Goal: Information Seeking & Learning: Learn about a topic

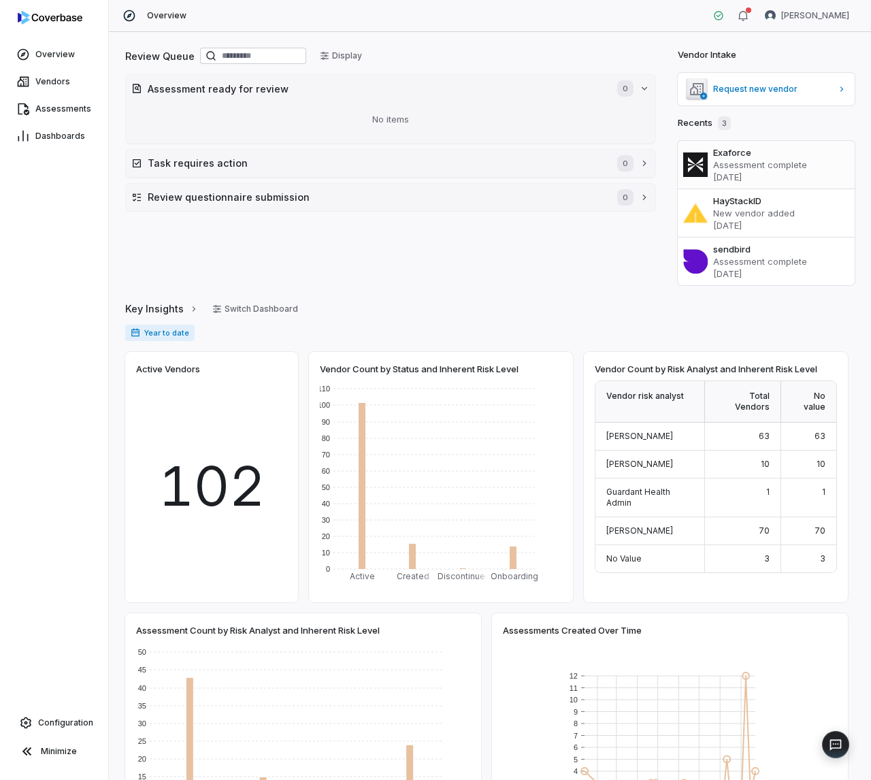
click at [716, 153] on h3 "Exaforce" at bounding box center [782, 152] width 136 height 12
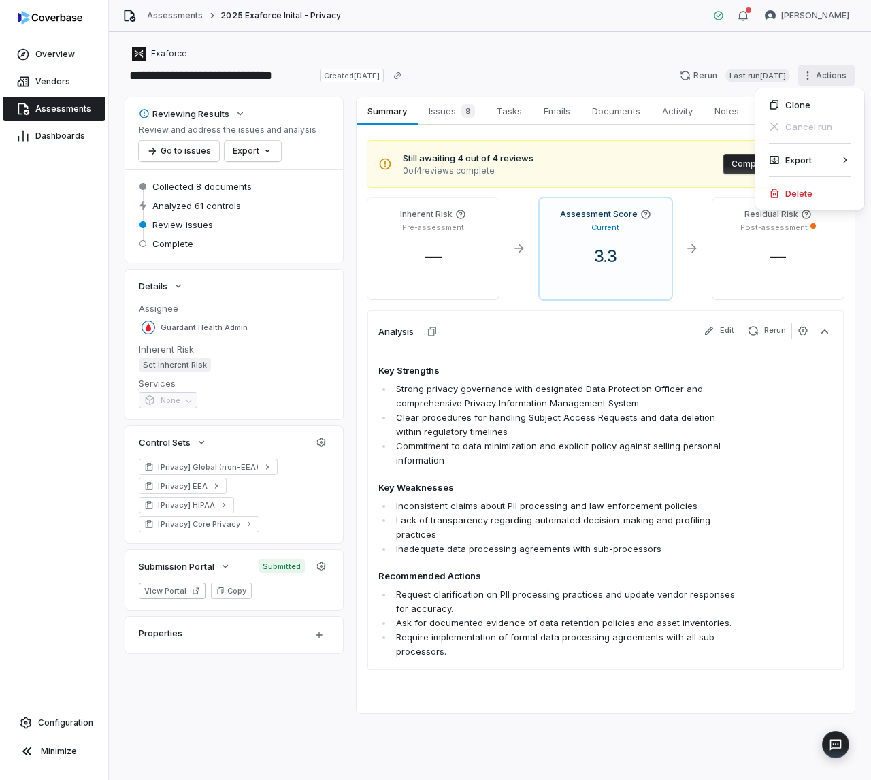
click at [814, 74] on html "**********" at bounding box center [435, 390] width 871 height 780
click at [731, 42] on html "**********" at bounding box center [435, 390] width 871 height 780
click at [509, 114] on span "Tasks" at bounding box center [510, 111] width 36 height 18
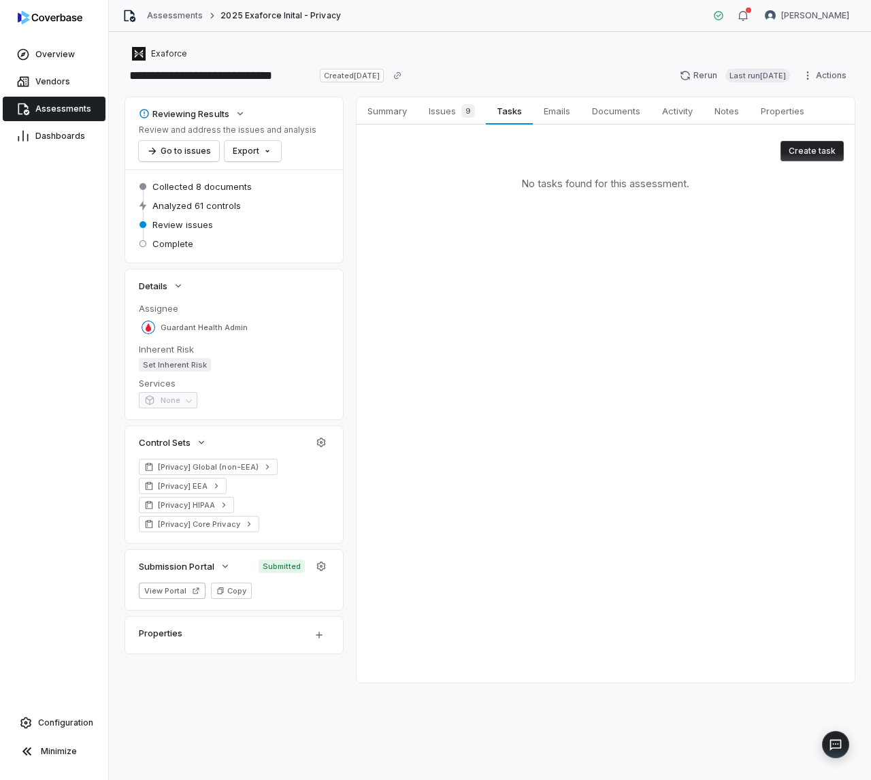
click at [809, 160] on button "Create task" at bounding box center [812, 151] width 63 height 20
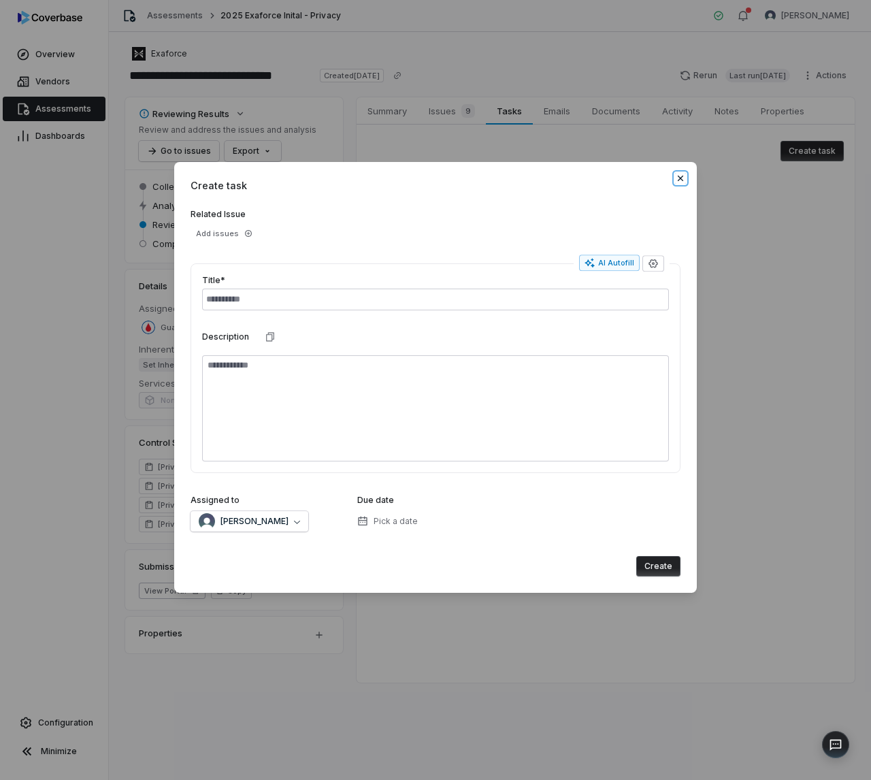
click at [684, 179] on icon "button" at bounding box center [680, 178] width 11 height 11
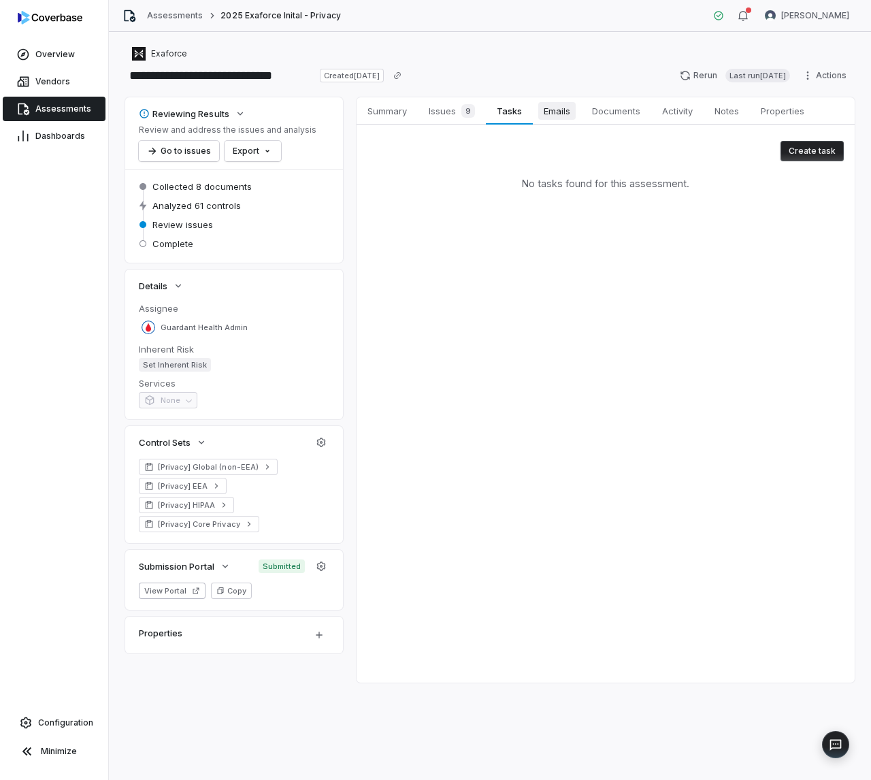
click at [546, 110] on span "Emails" at bounding box center [557, 111] width 37 height 18
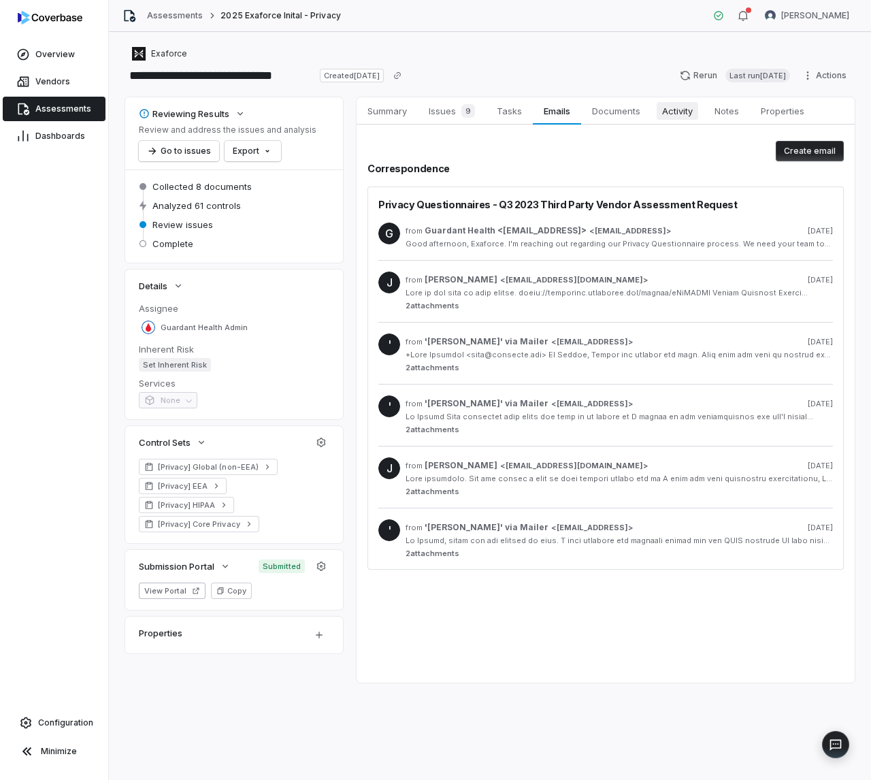
click at [686, 120] on link "Activity Activity" at bounding box center [678, 110] width 52 height 27
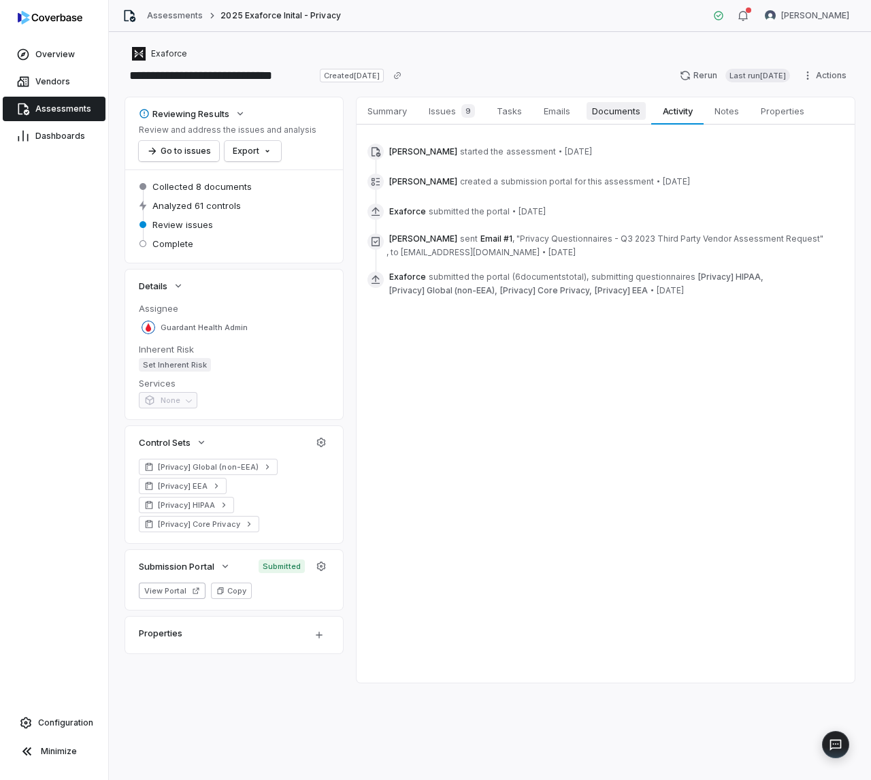
click at [622, 119] on span "Documents" at bounding box center [616, 111] width 59 height 18
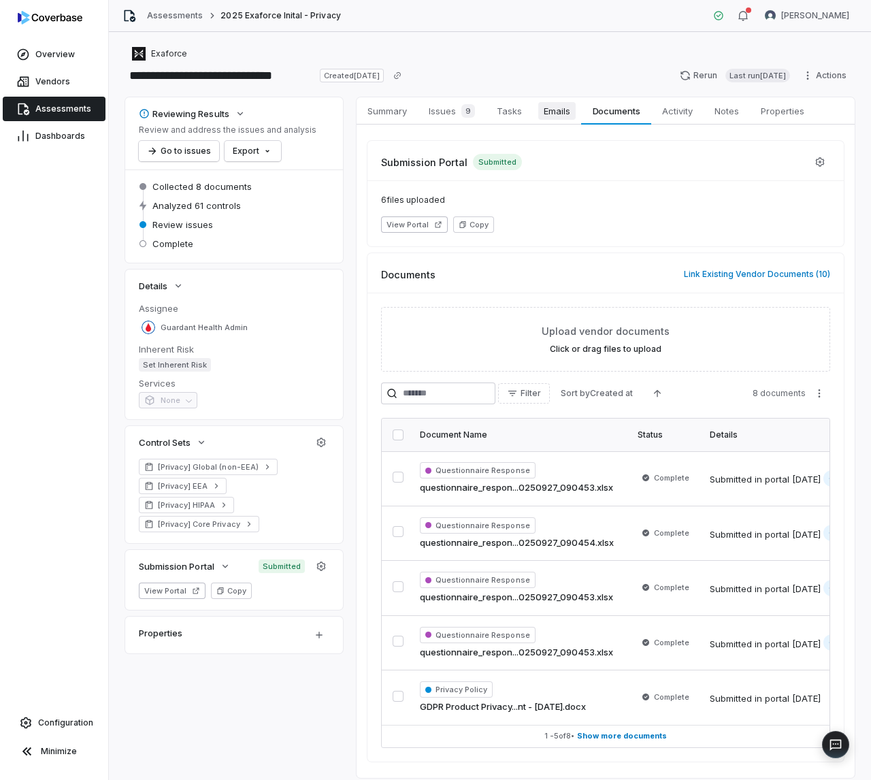
click at [565, 110] on span "Emails" at bounding box center [557, 111] width 37 height 18
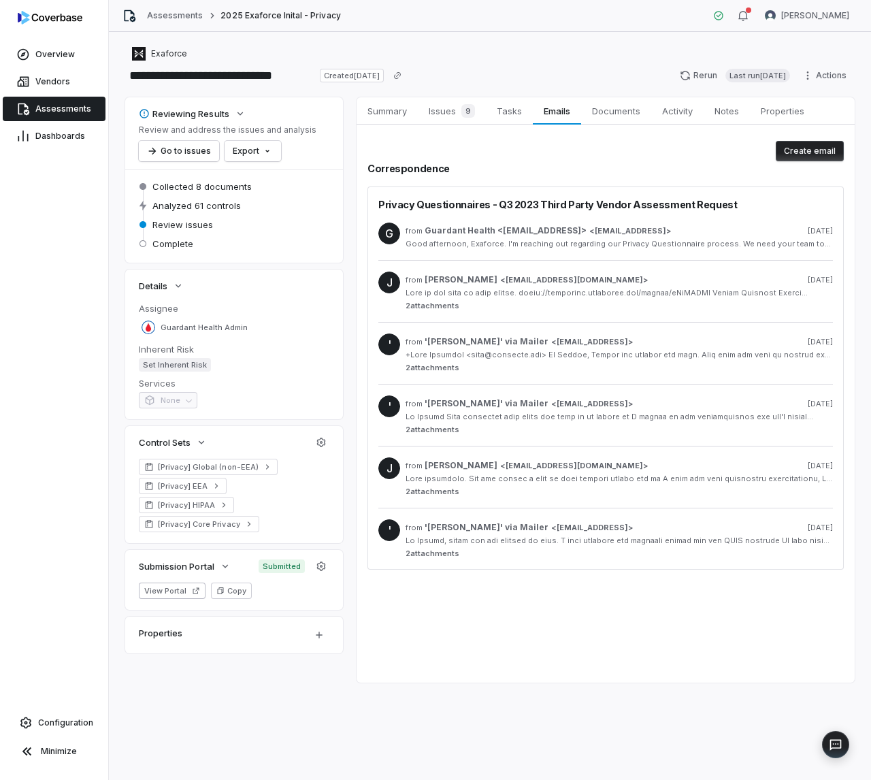
click at [579, 69] on div "**********" at bounding box center [490, 76] width 730 height 22
click at [487, 54] on div "Exaforce" at bounding box center [490, 54] width 730 height 16
click at [565, 62] on div "**********" at bounding box center [490, 65] width 730 height 38
click at [347, 443] on div "Reviewing Results Review and address the issues and analysis Go to issues Expor…" at bounding box center [490, 390] width 730 height 586
click at [325, 445] on icon "button" at bounding box center [321, 442] width 9 height 9
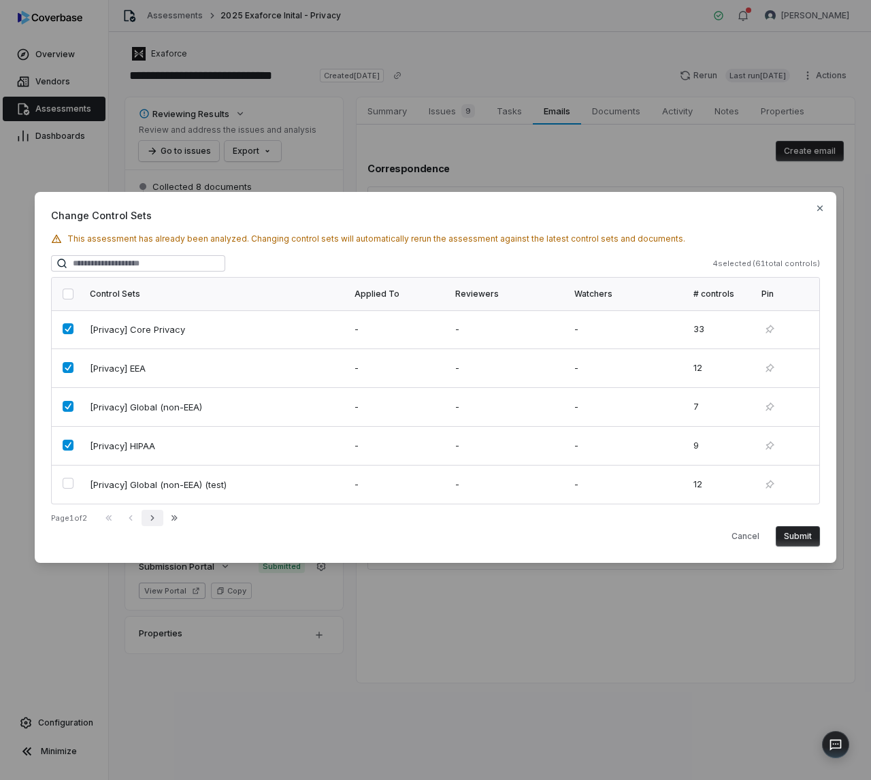
click at [157, 522] on icon "button" at bounding box center [152, 518] width 11 height 11
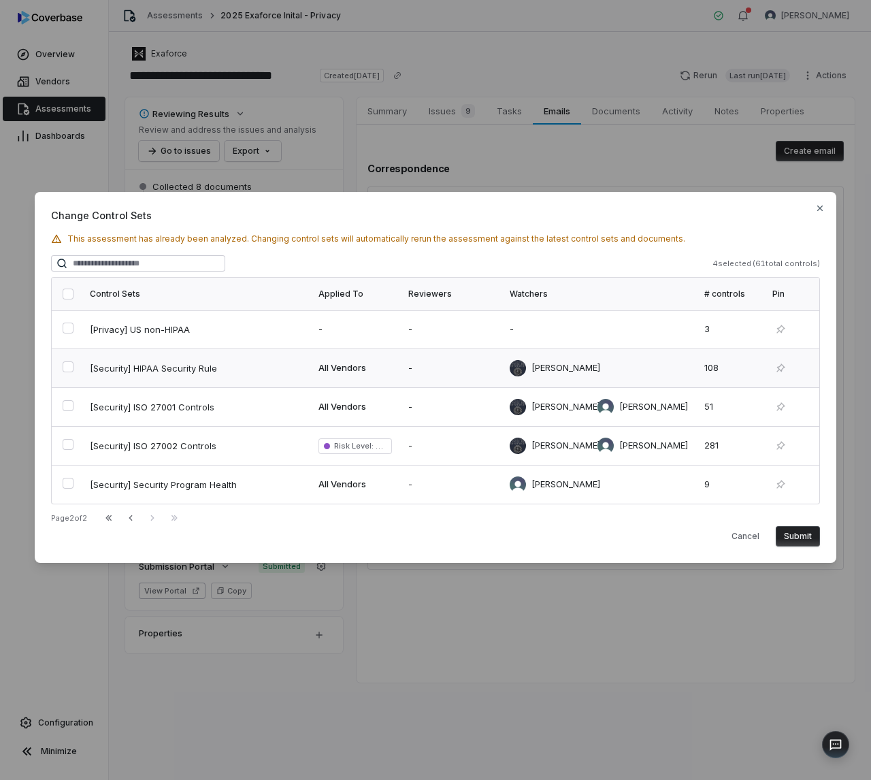
click at [67, 370] on button "button" at bounding box center [68, 367] width 11 height 11
click at [807, 539] on button "Submit" at bounding box center [798, 536] width 44 height 20
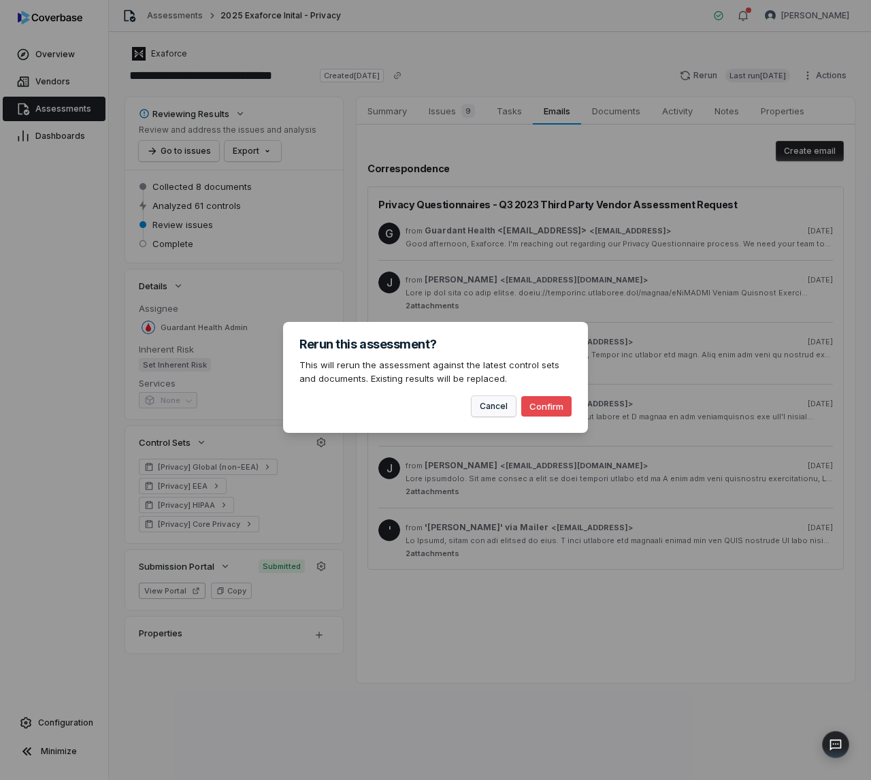
click at [485, 409] on button "Cancel" at bounding box center [494, 406] width 44 height 20
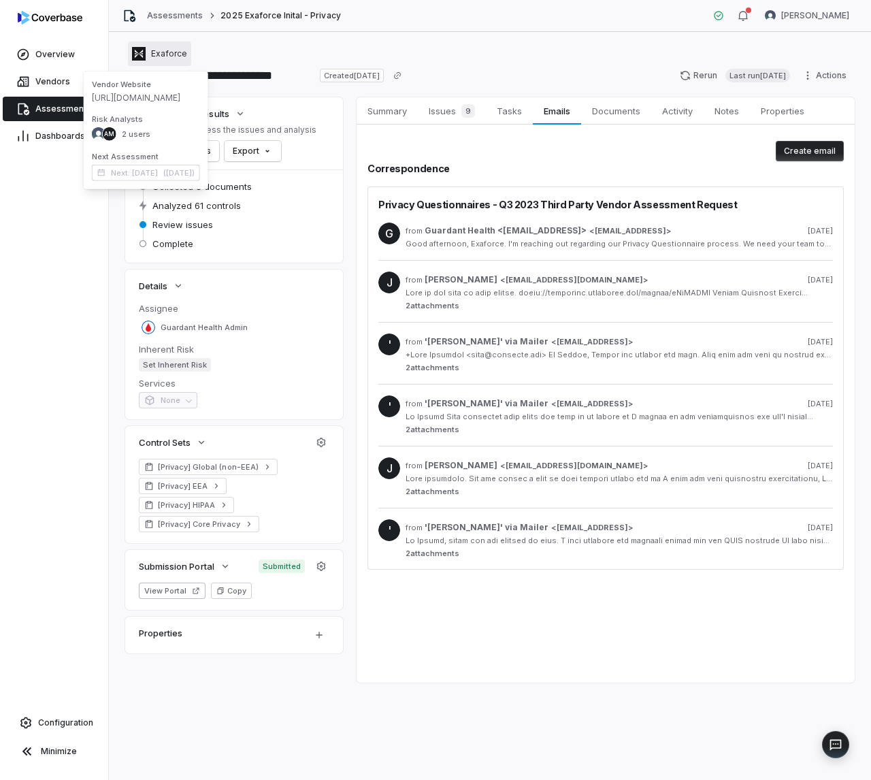
click at [159, 54] on span "Exaforce" at bounding box center [169, 53] width 36 height 11
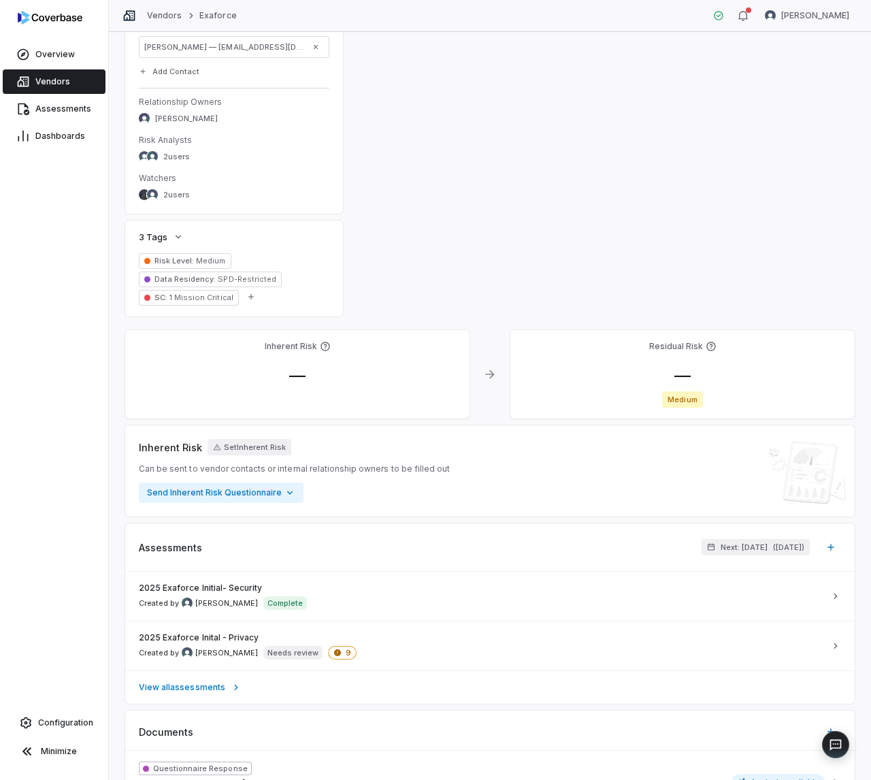
scroll to position [726, 0]
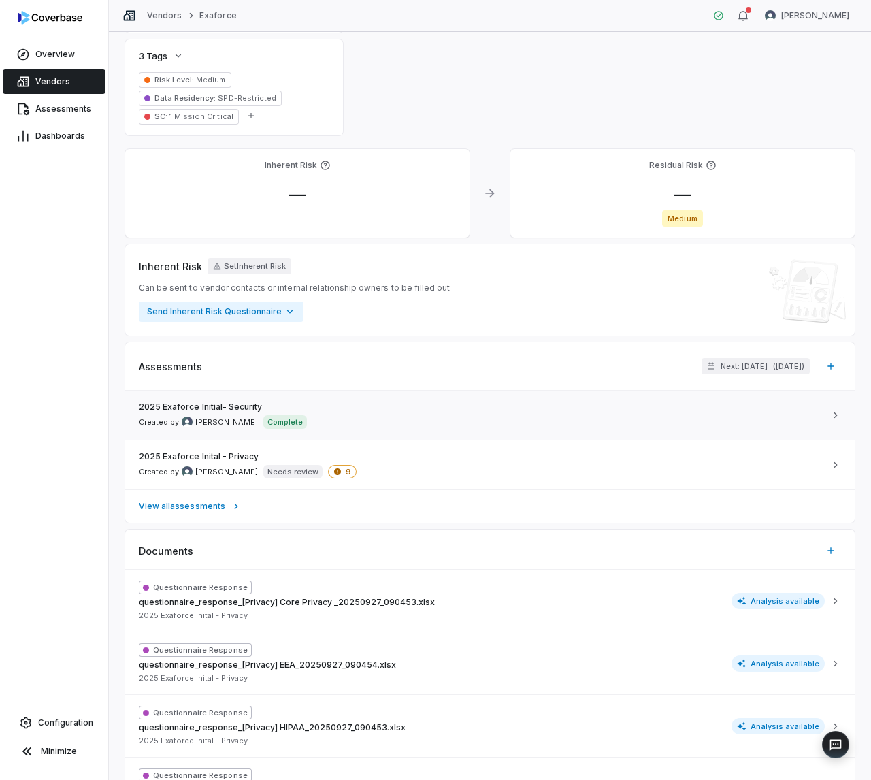
click at [306, 415] on div "2025 Exaforce Initial- Security Created by [PERSON_NAME] Complete" at bounding box center [482, 415] width 686 height 27
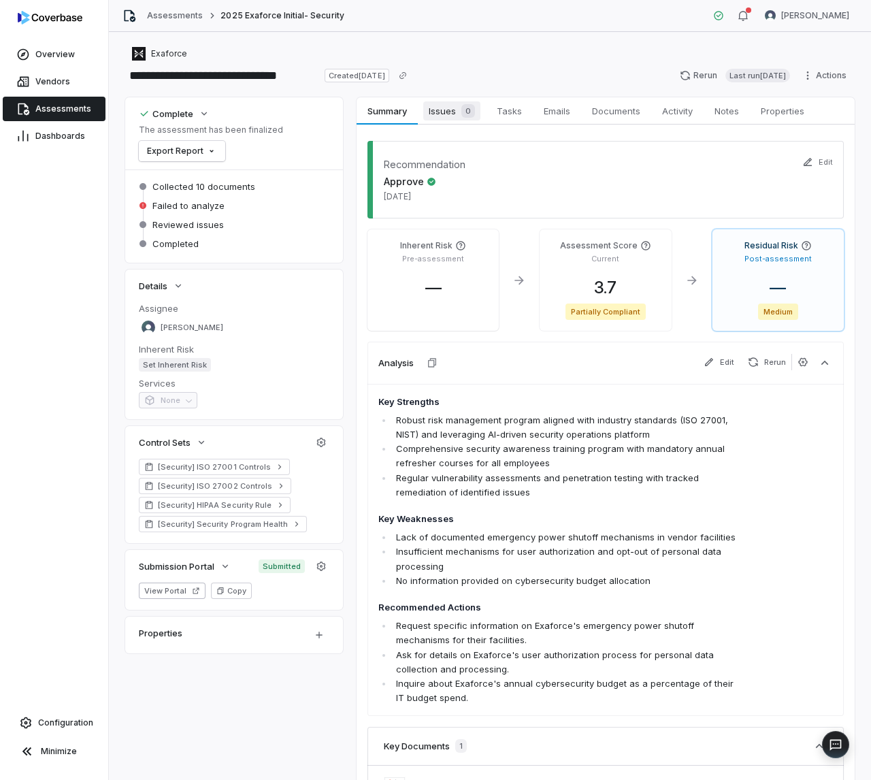
click at [442, 105] on span "Issues 0" at bounding box center [451, 110] width 57 height 19
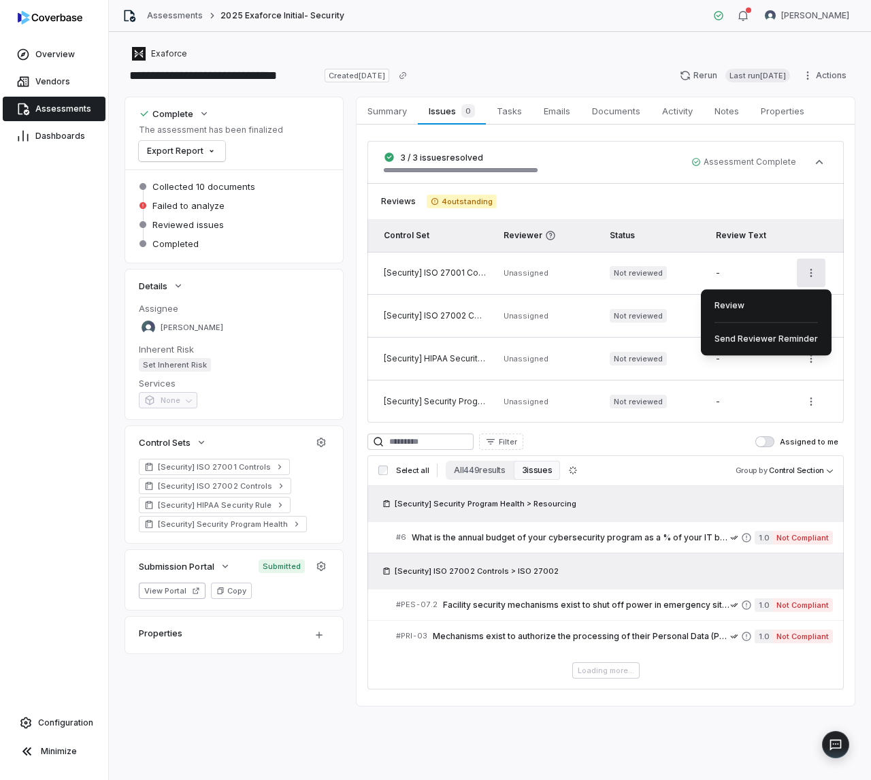
click at [813, 273] on html "**********" at bounding box center [435, 390] width 871 height 780
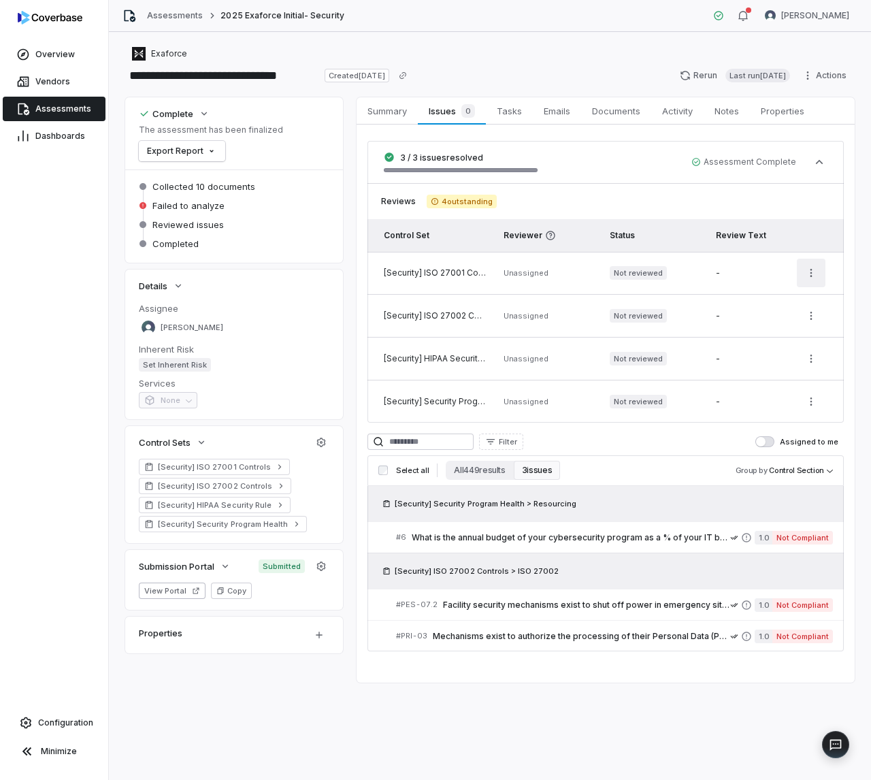
click at [806, 272] on html "**********" at bounding box center [435, 390] width 871 height 780
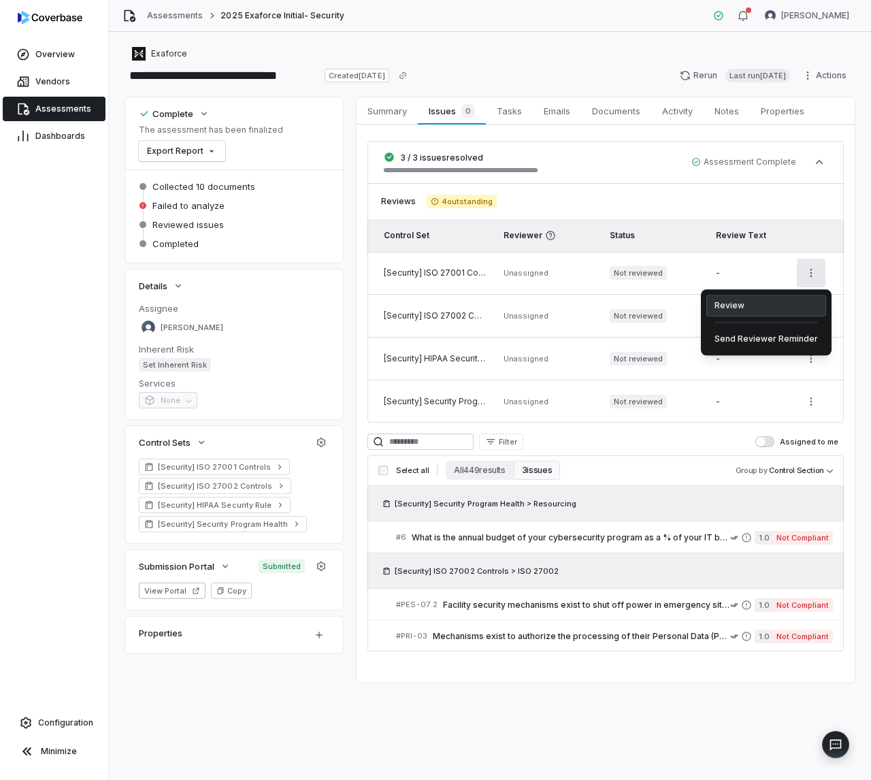
click at [739, 304] on div "Review" at bounding box center [767, 306] width 120 height 22
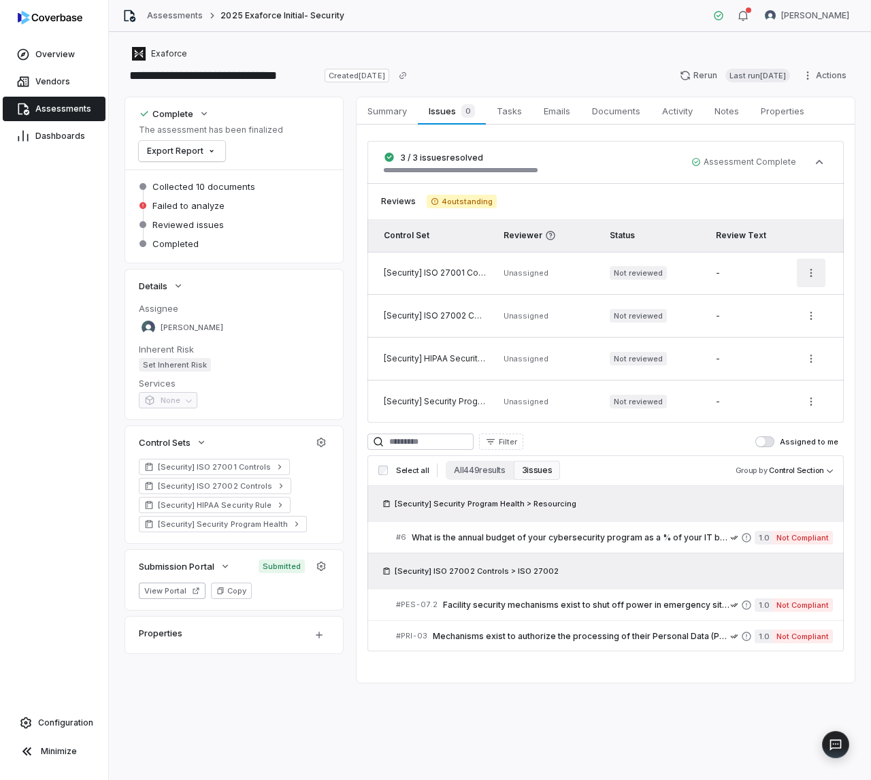
click at [817, 277] on html "**********" at bounding box center [435, 390] width 871 height 780
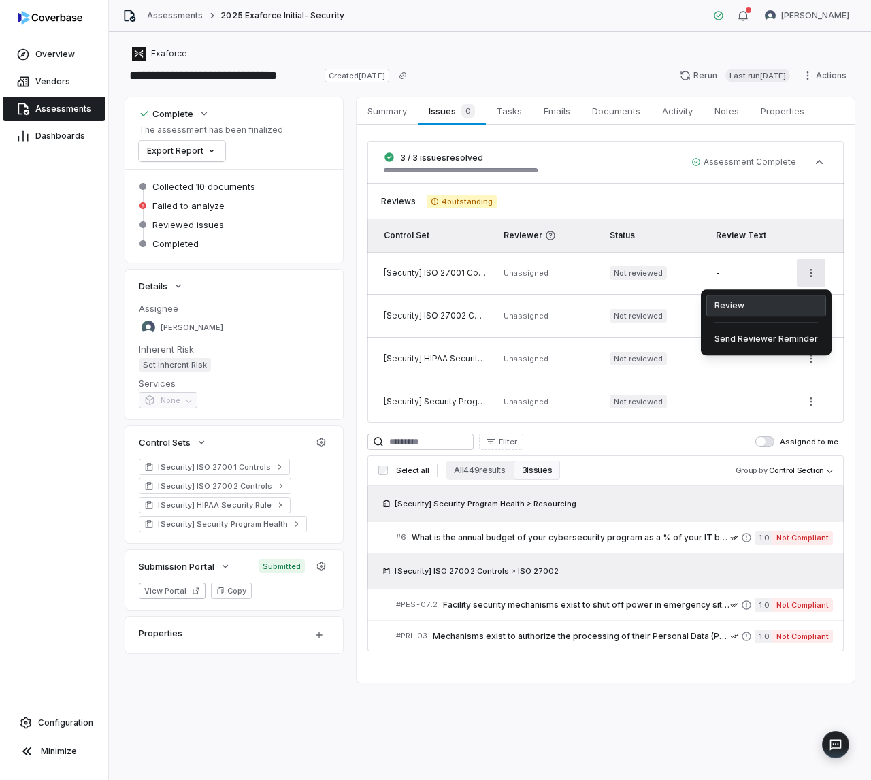
click at [758, 301] on div "Review" at bounding box center [767, 306] width 120 height 22
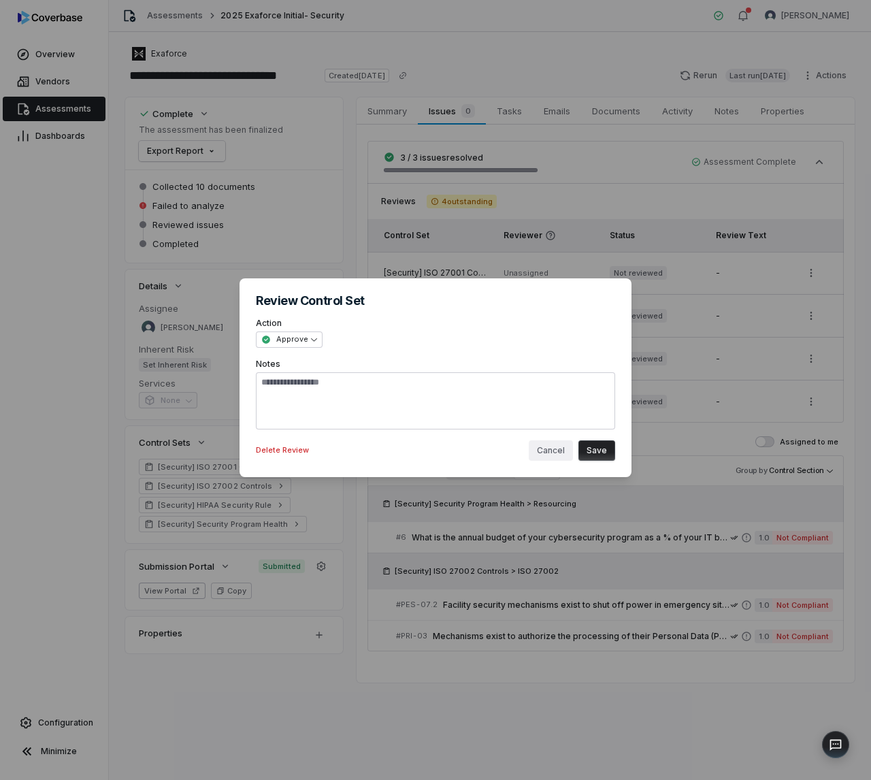
click at [544, 450] on button "Cancel" at bounding box center [551, 451] width 44 height 20
type textarea "*"
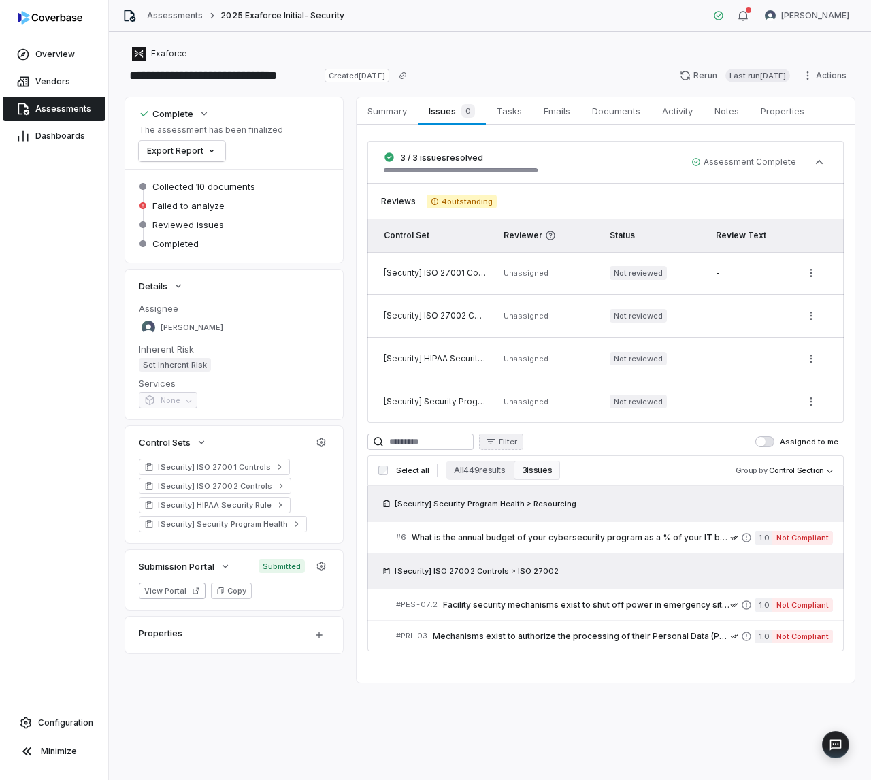
click at [517, 443] on span "Filter" at bounding box center [508, 442] width 18 height 10
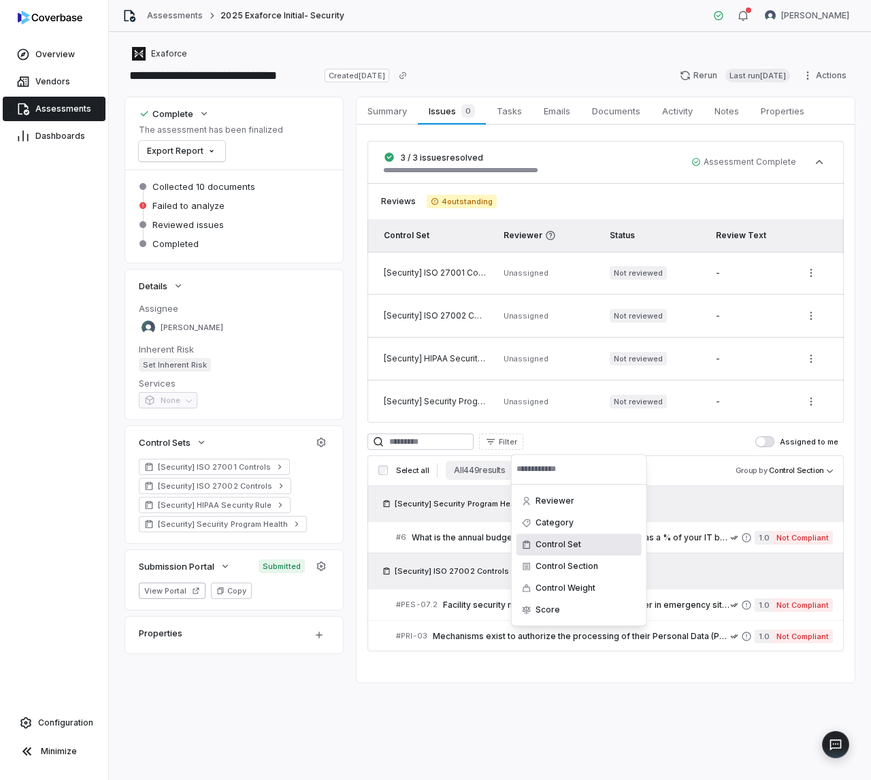
click at [554, 547] on div "Control Set" at bounding box center [579, 545] width 125 height 22
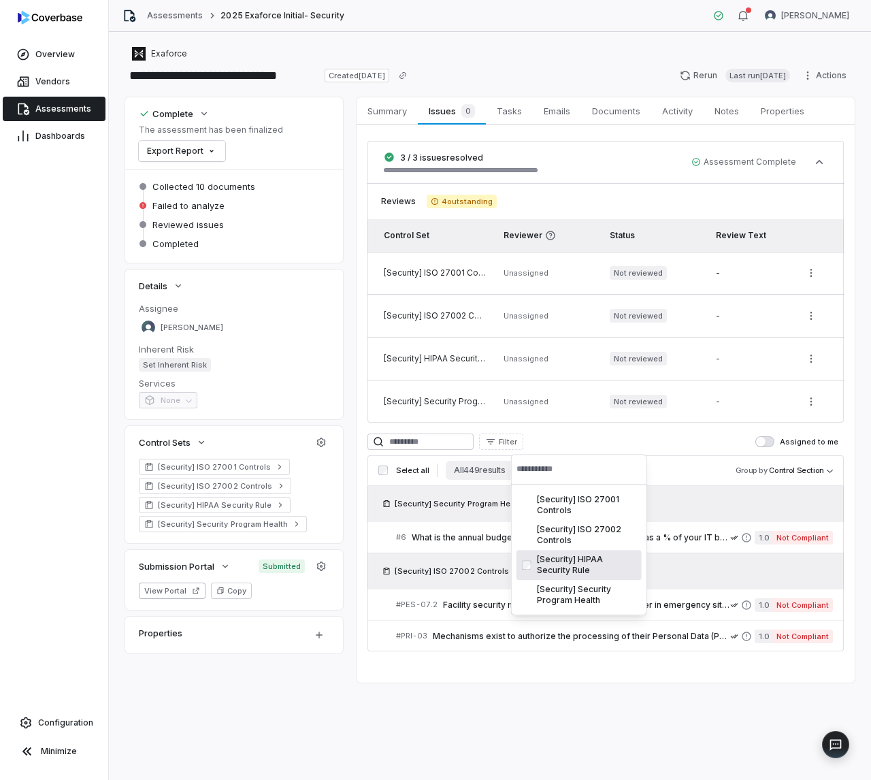
click at [583, 563] on div "[Security] HIPAA Security Rule" at bounding box center [579, 565] width 125 height 30
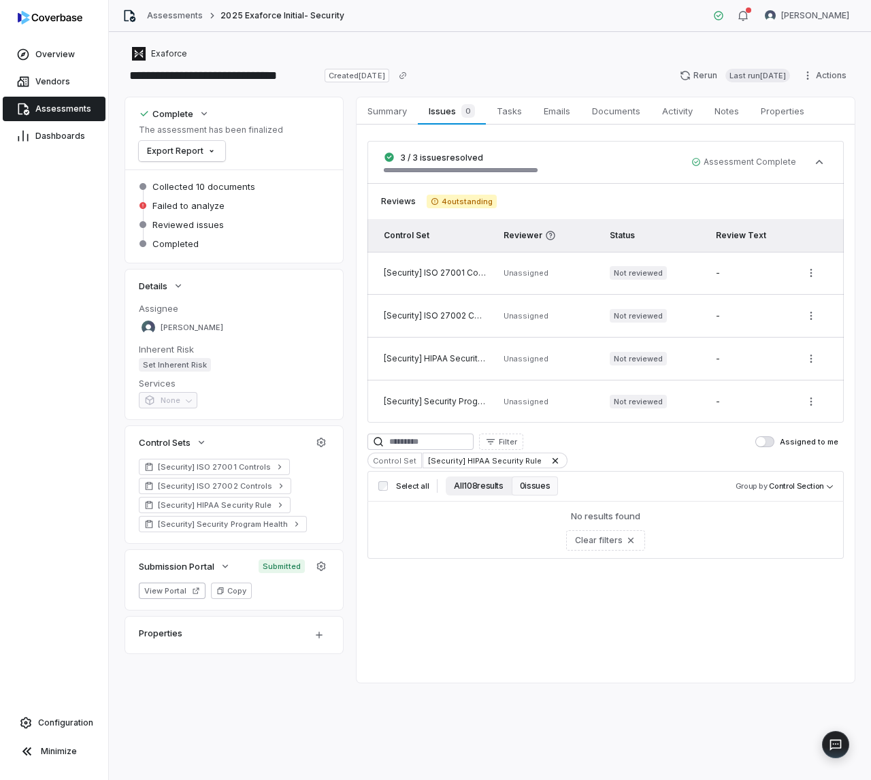
click at [485, 484] on button "All 108 results" at bounding box center [478, 486] width 65 height 19
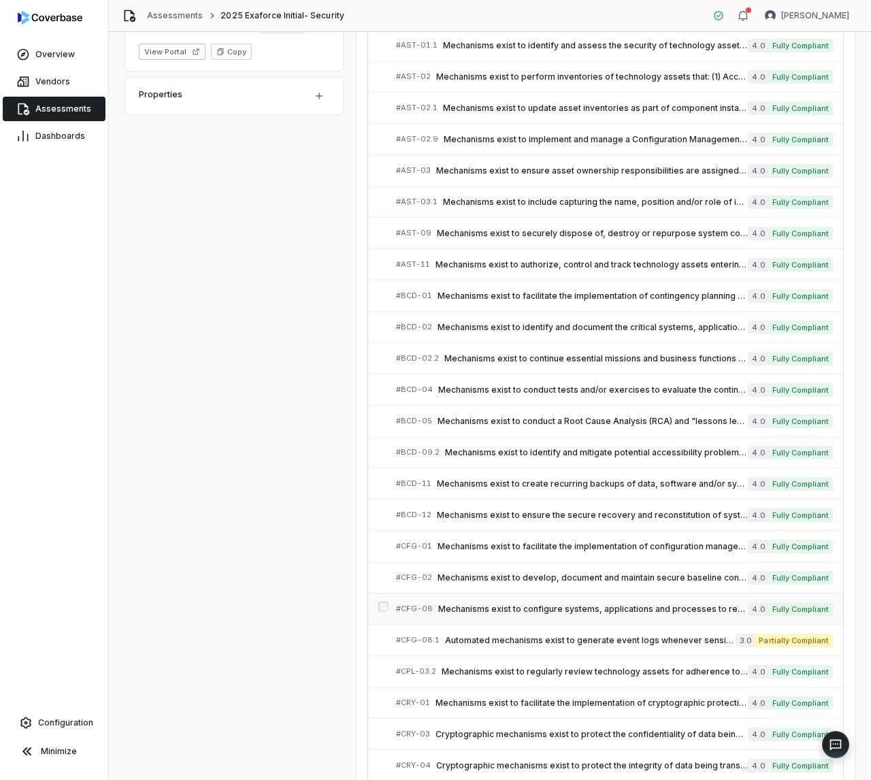
scroll to position [545, 0]
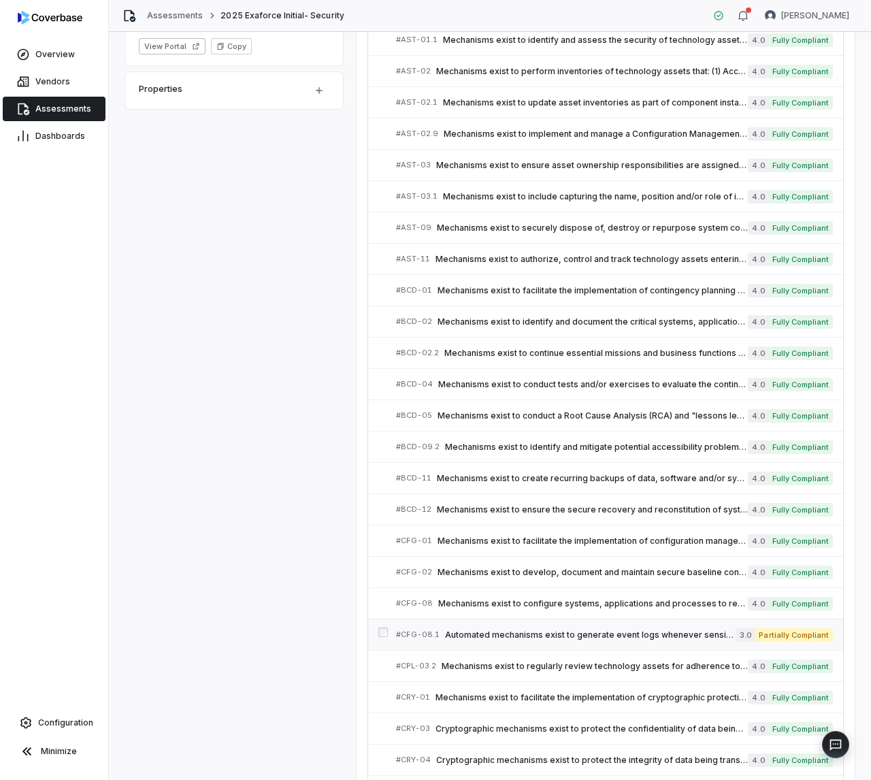
click at [493, 630] on span "Automated mechanisms exist to generate event logs whenever sensitive/regulated …" at bounding box center [590, 635] width 291 height 11
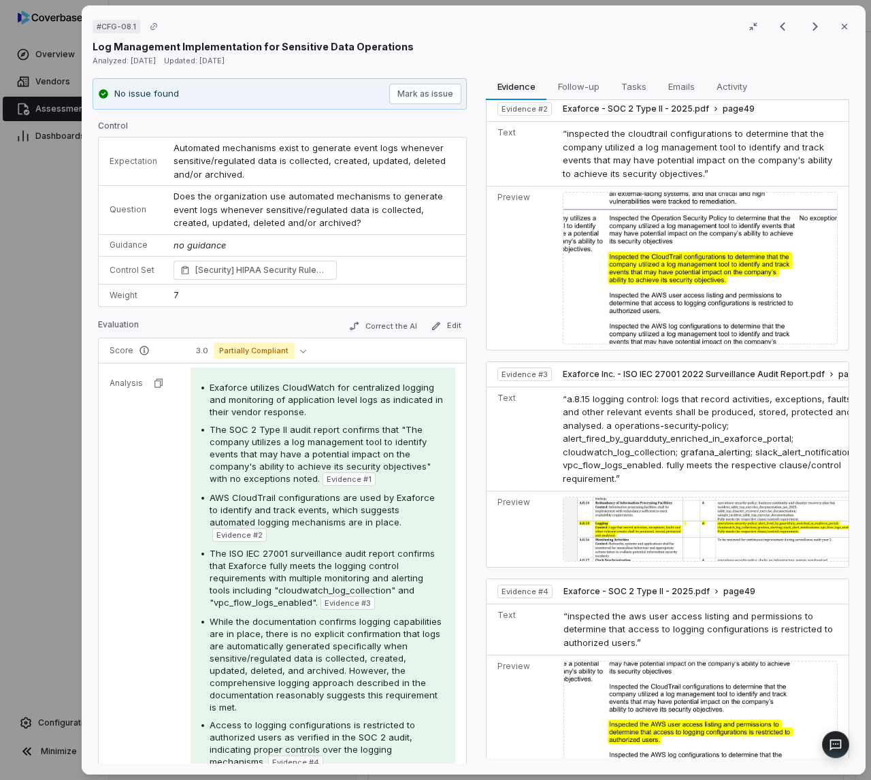
scroll to position [288, 0]
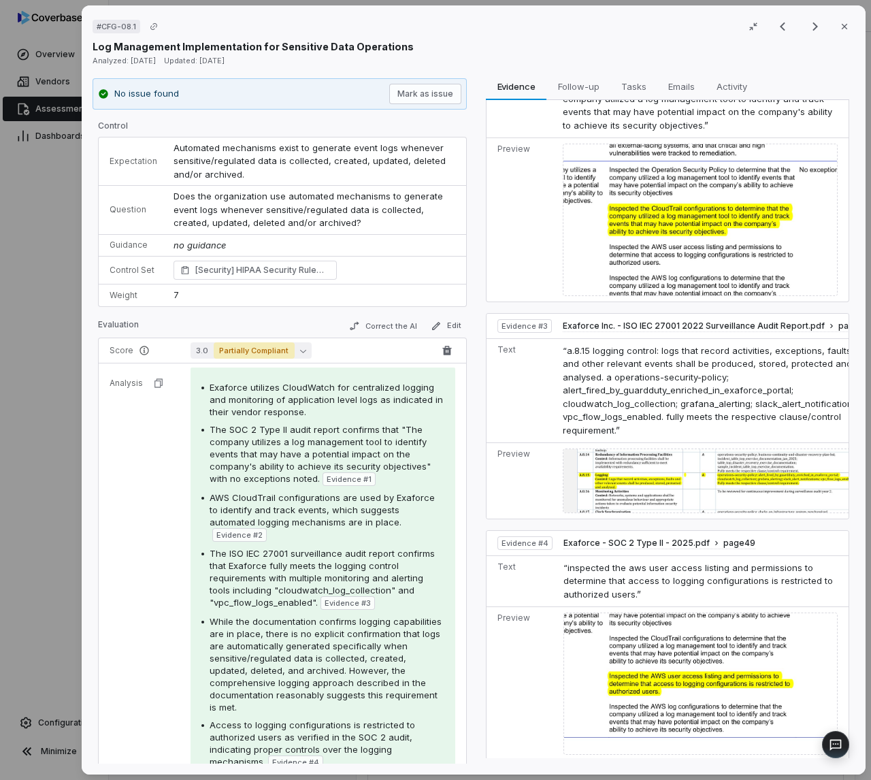
click at [300, 351] on icon "button" at bounding box center [303, 351] width 6 height 3
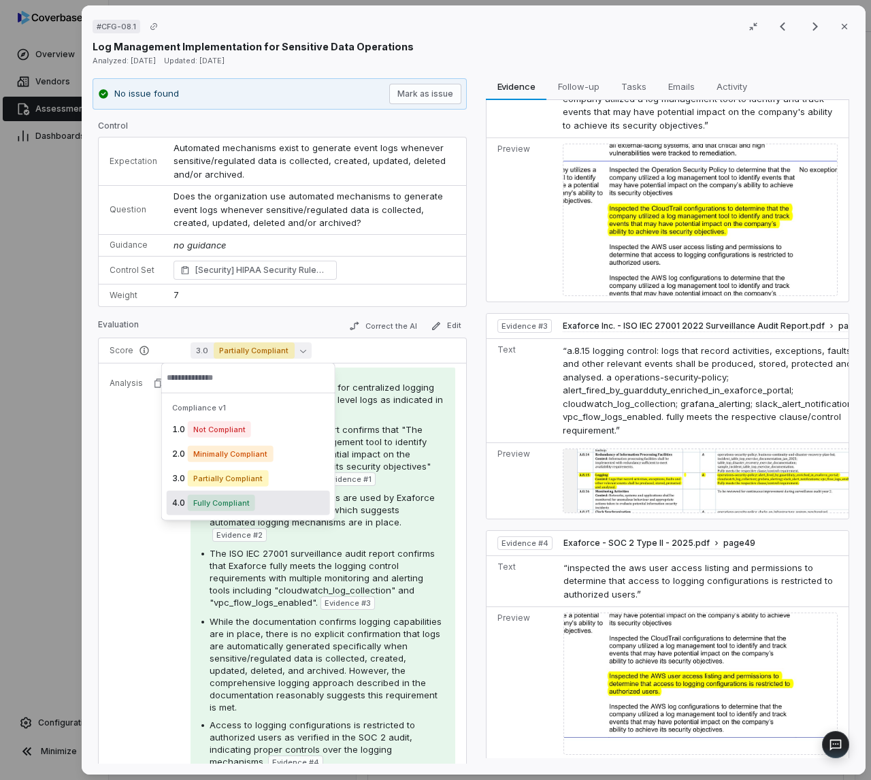
click at [252, 498] on span "Fully Compliant" at bounding box center [221, 503] width 67 height 16
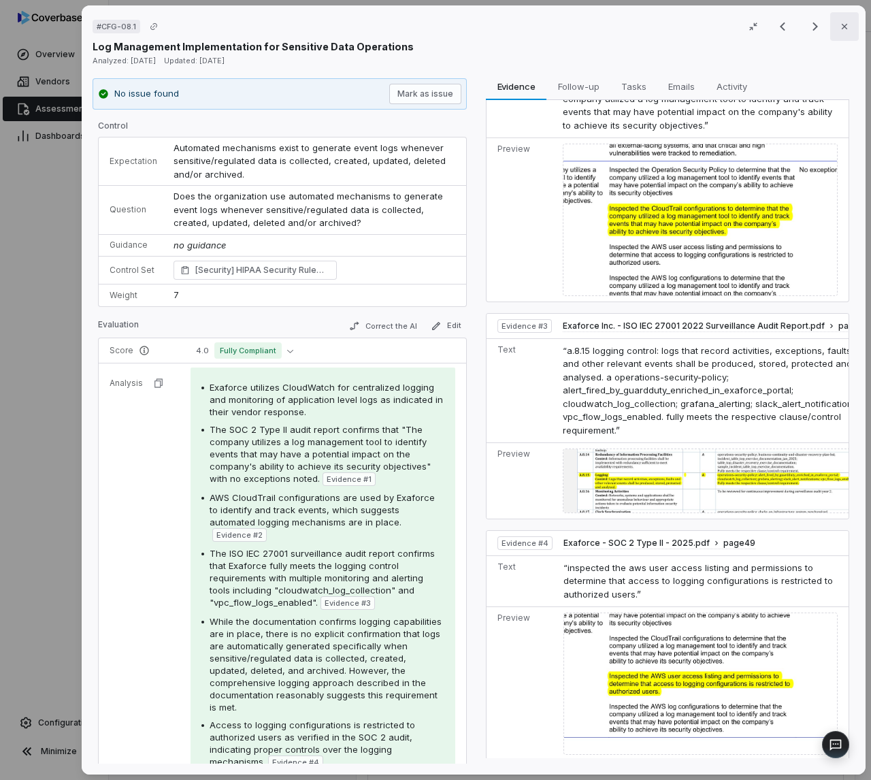
click at [839, 28] on icon "button" at bounding box center [844, 26] width 11 height 11
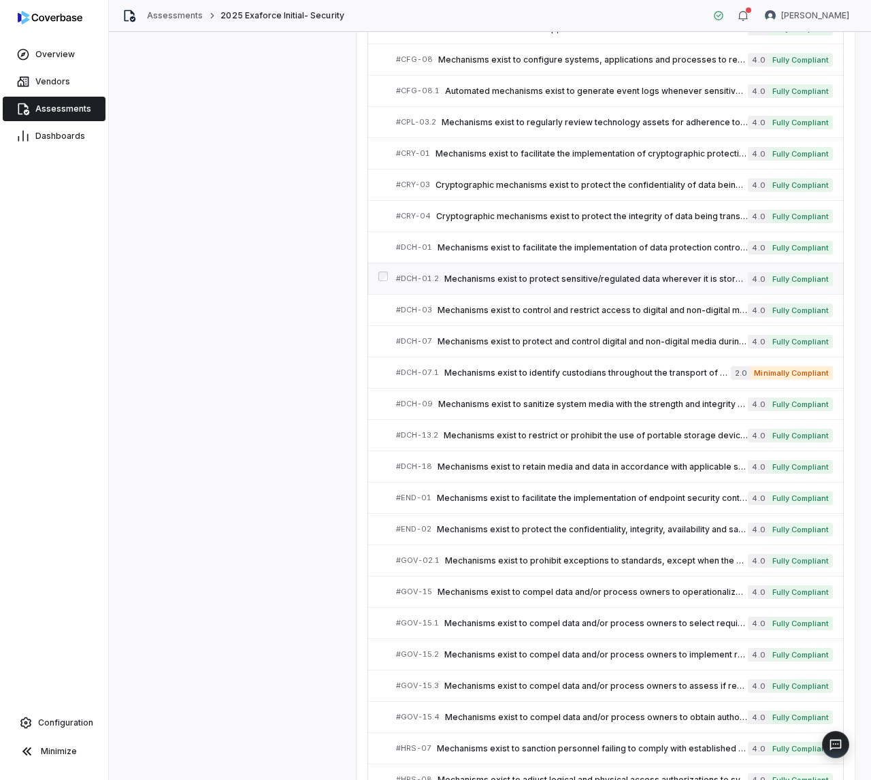
scroll to position [1089, 0]
click at [587, 367] on span "Mechanisms exist to identify custodians throughout the transport of digital or …" at bounding box center [588, 372] width 287 height 11
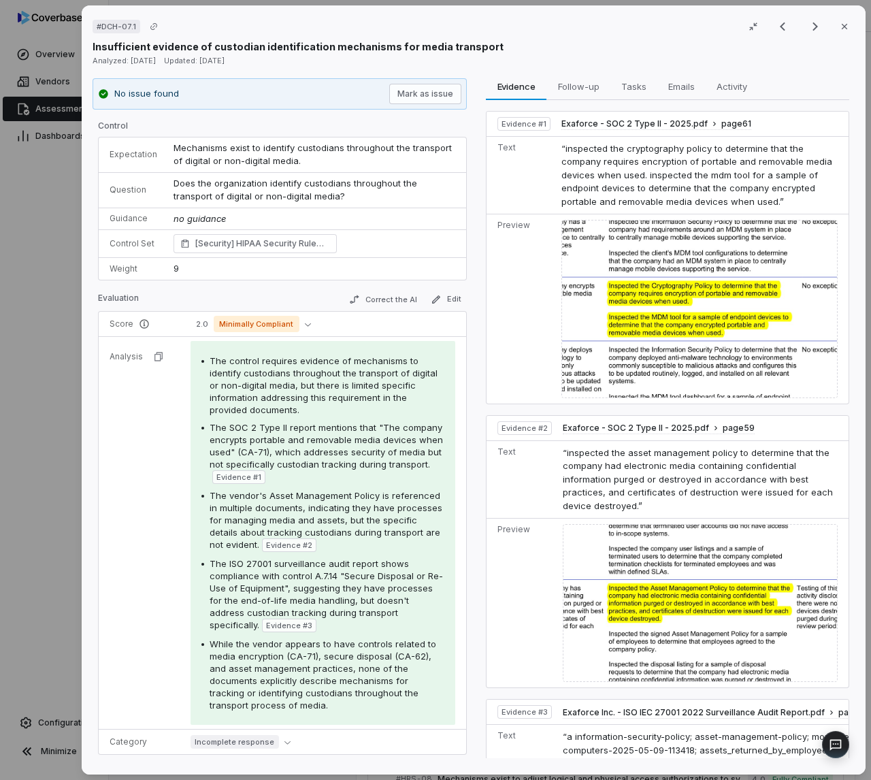
scroll to position [143, 0]
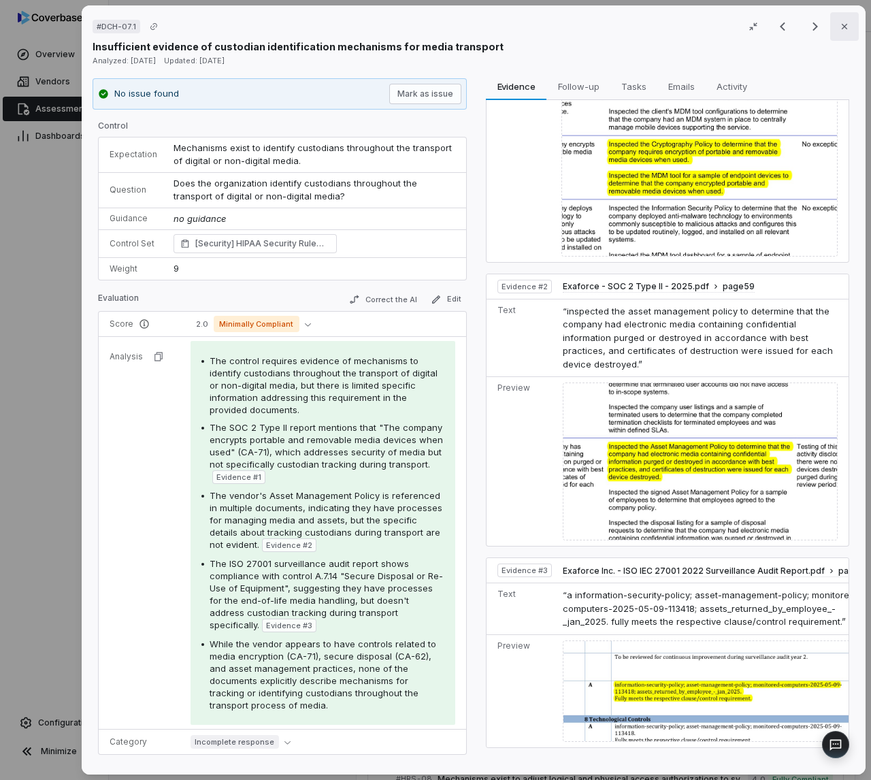
click at [839, 30] on icon "button" at bounding box center [844, 26] width 11 height 11
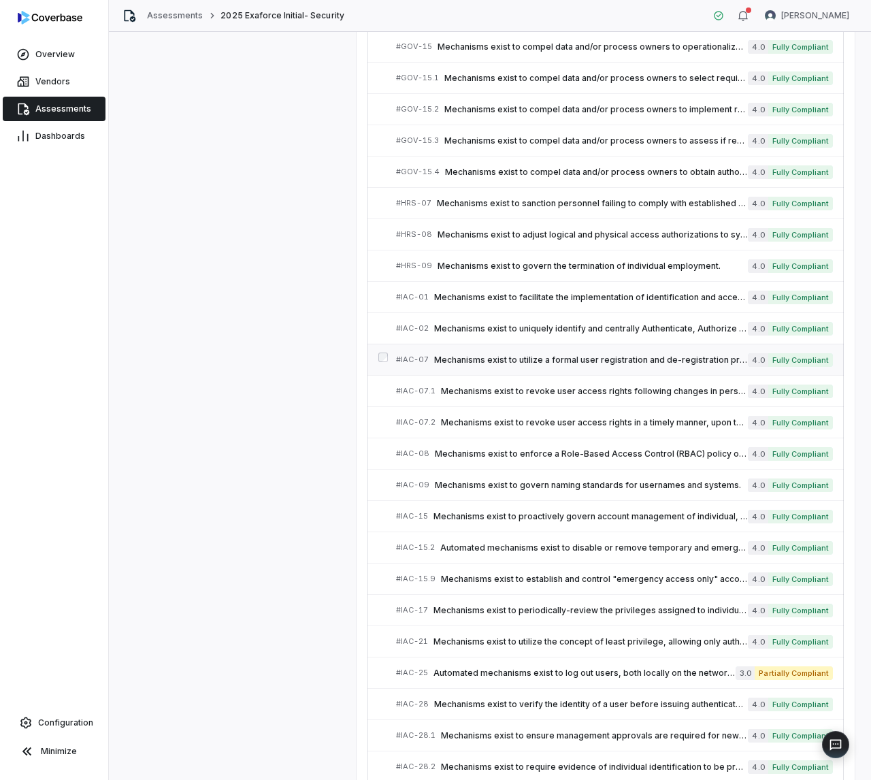
scroll to position [1815, 0]
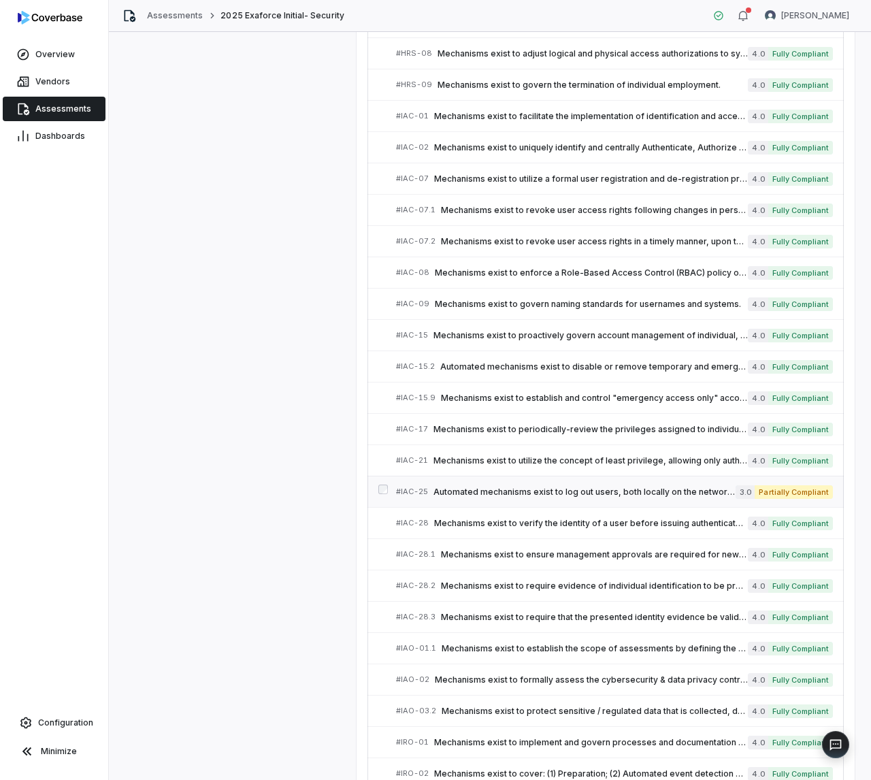
click at [545, 487] on span "Automated mechanisms exist to log out users, both locally on the network and fo…" at bounding box center [585, 492] width 302 height 11
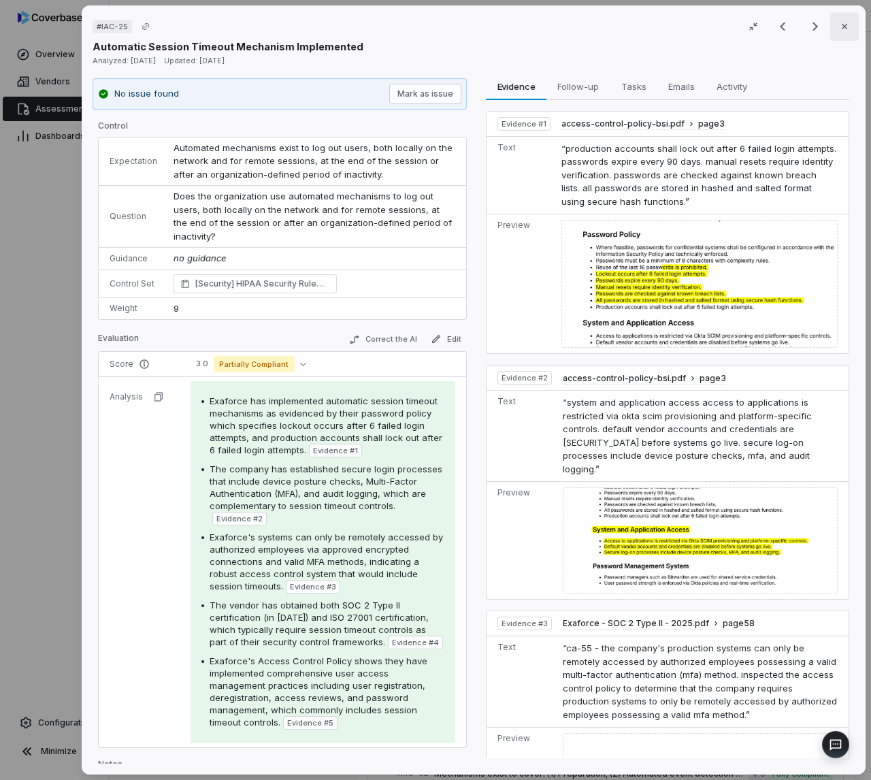
click at [839, 31] on icon "button" at bounding box center [844, 26] width 11 height 11
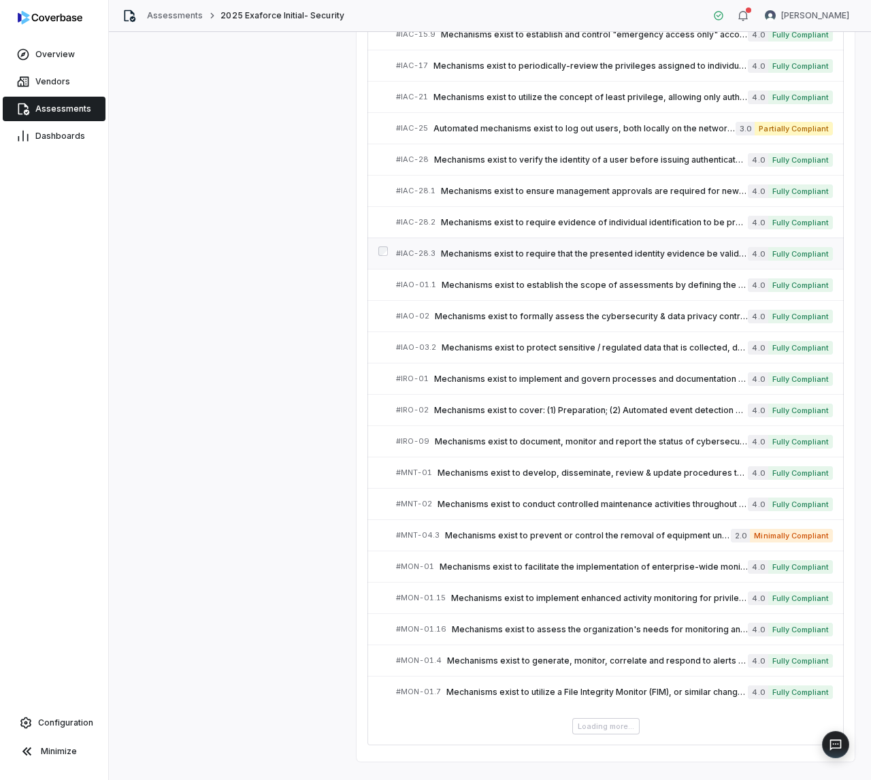
scroll to position [2185, 0]
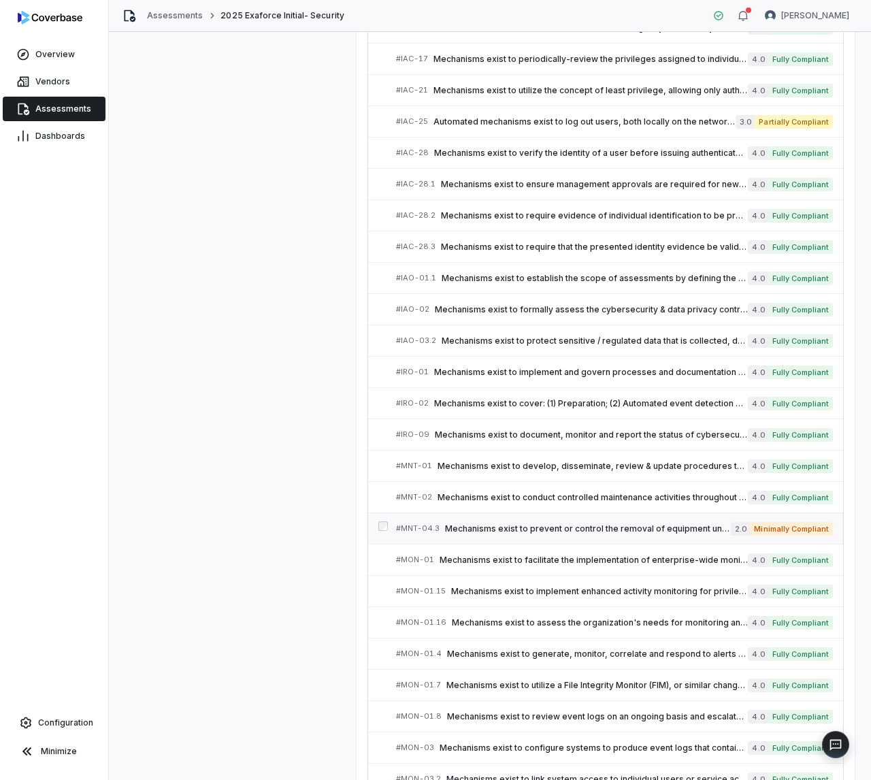
click at [511, 524] on span "Mechanisms exist to prevent or control the removal of equipment undergoing main…" at bounding box center [588, 529] width 286 height 11
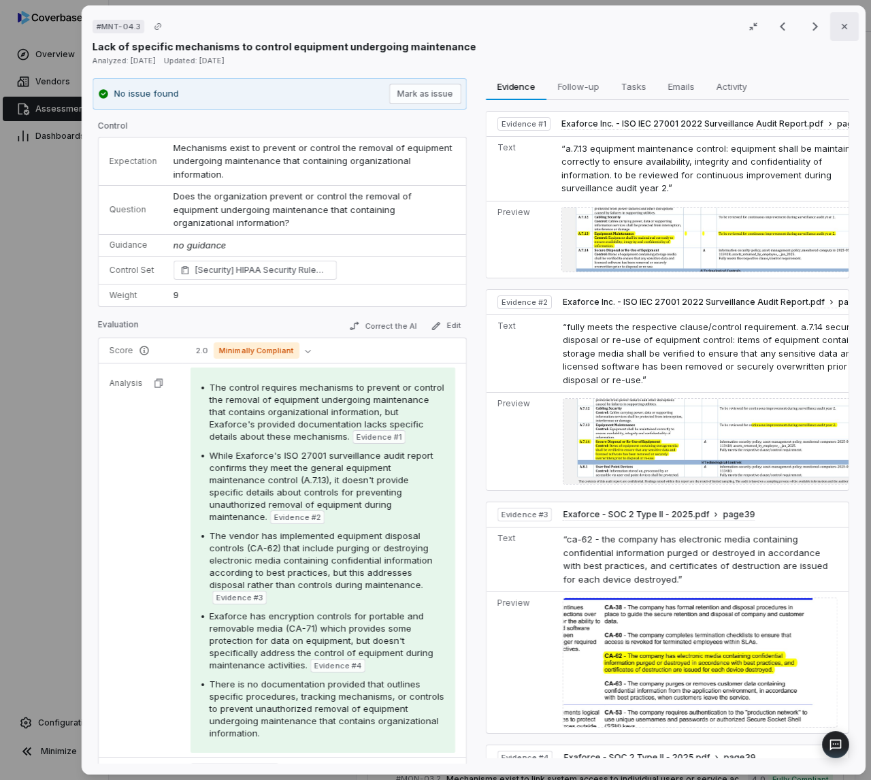
click at [839, 27] on icon "button" at bounding box center [844, 26] width 11 height 11
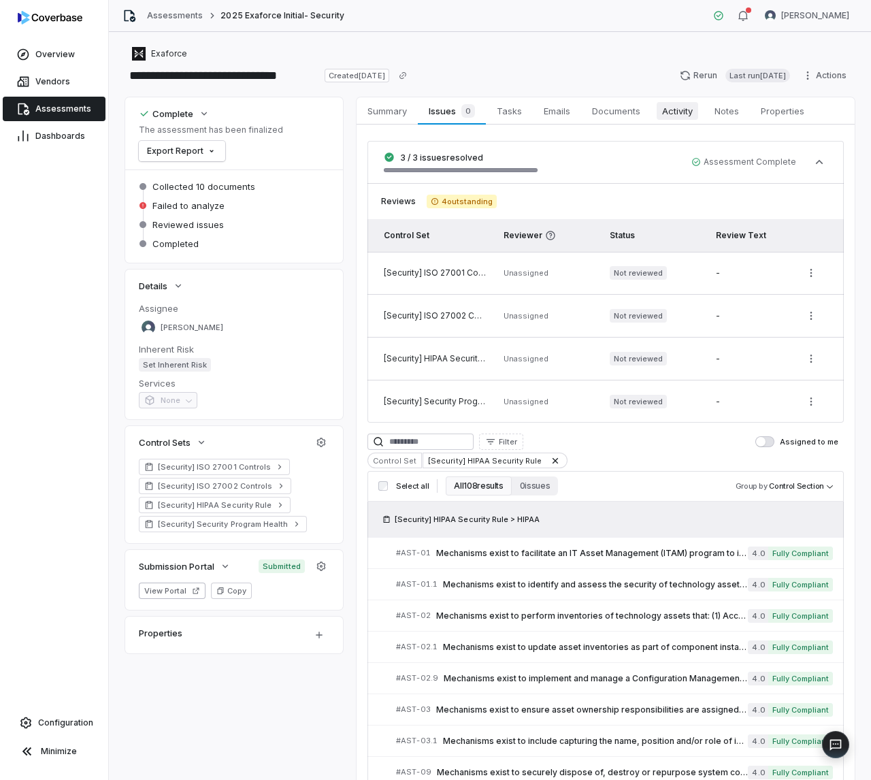
click at [688, 111] on span "Activity" at bounding box center [678, 111] width 42 height 18
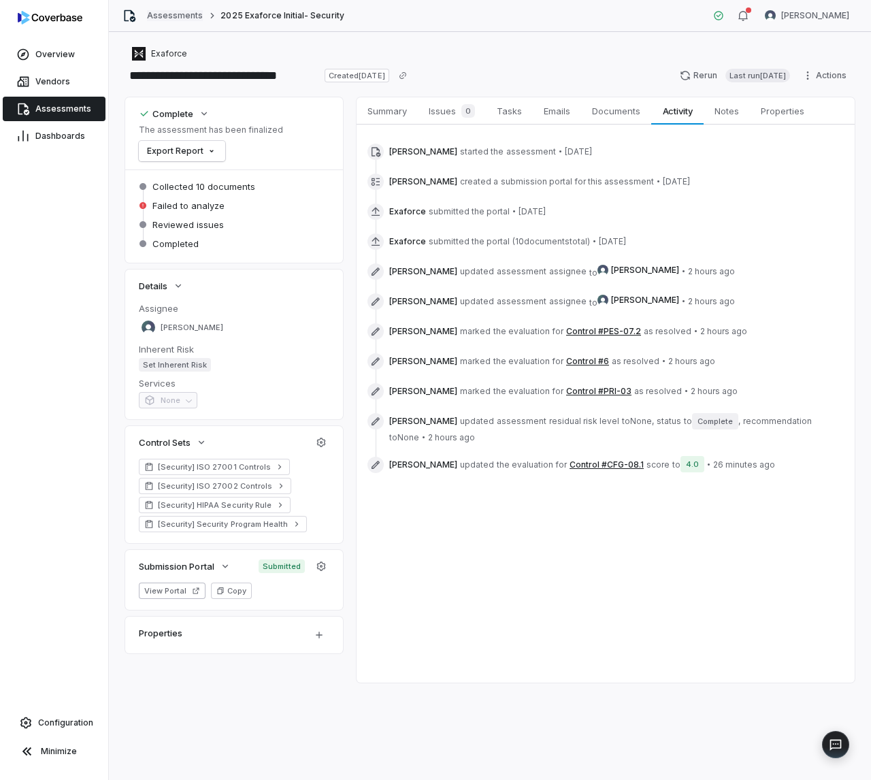
click at [178, 14] on link "Assessments" at bounding box center [175, 15] width 56 height 11
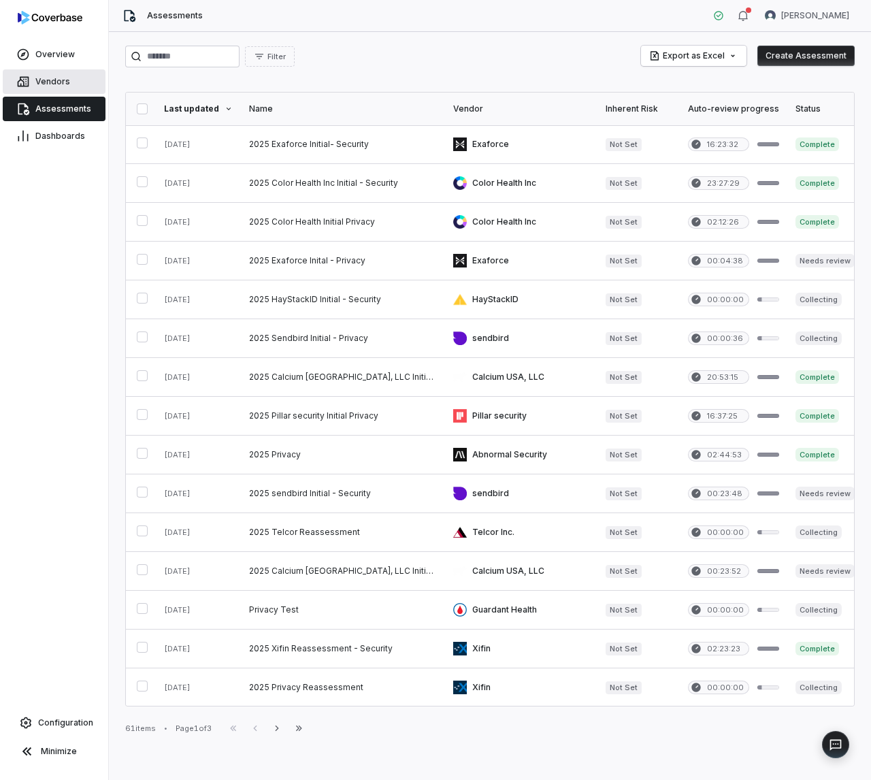
click at [45, 80] on span "Vendors" at bounding box center [52, 81] width 35 height 11
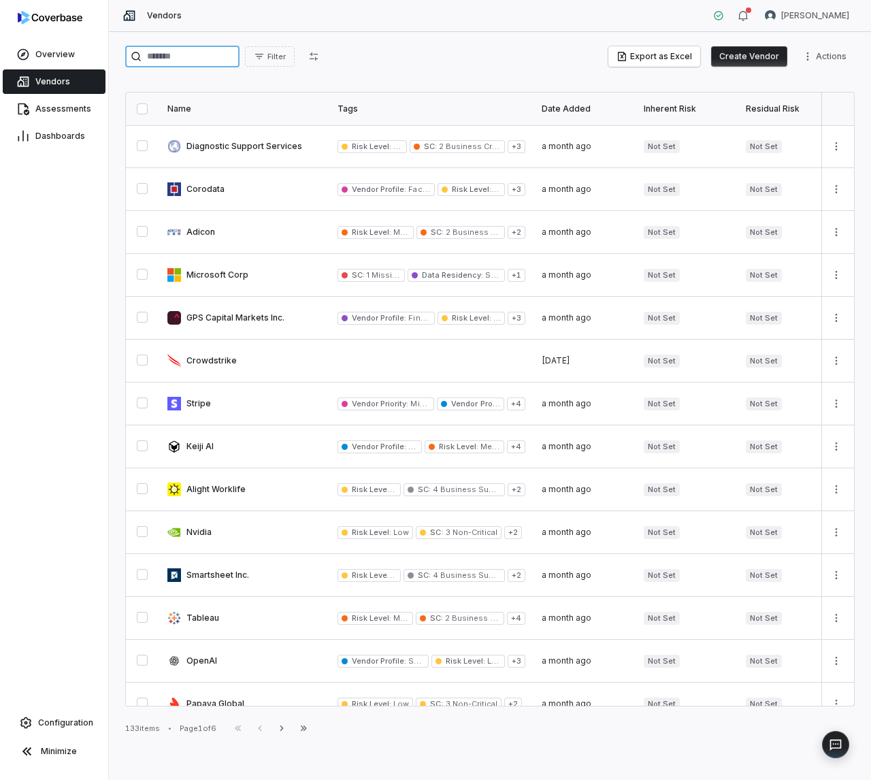
click at [165, 54] on input "search" at bounding box center [182, 57] width 114 height 22
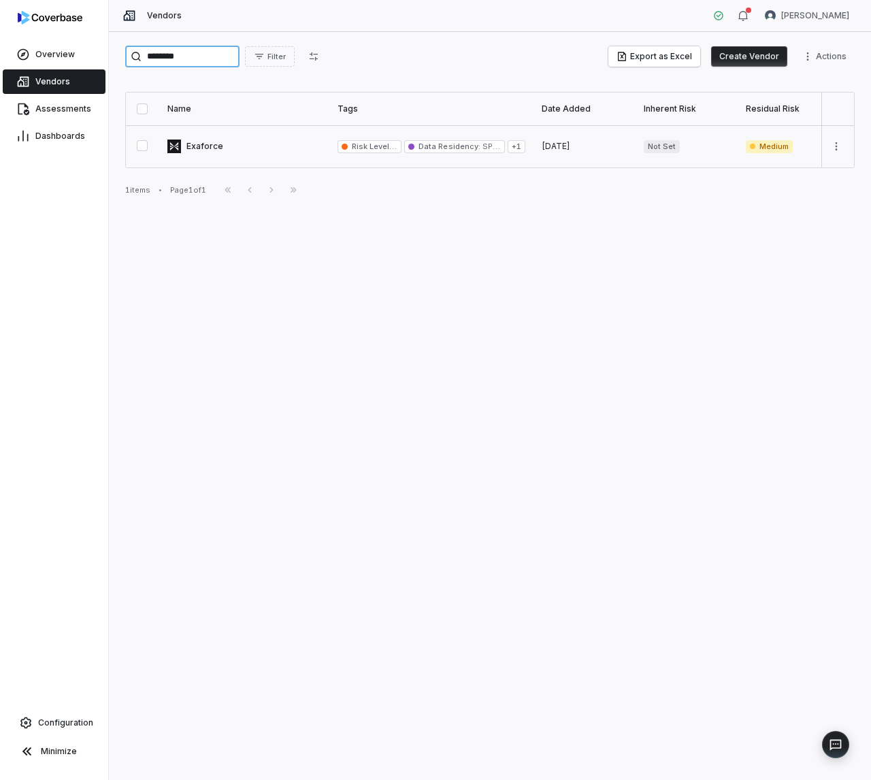
type input "********"
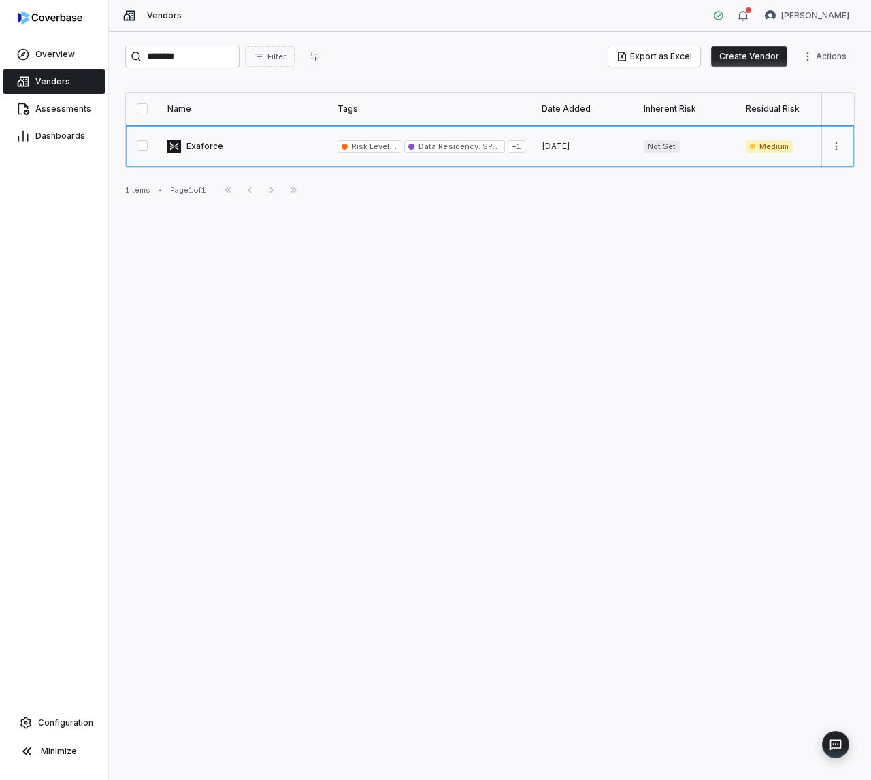
click at [202, 147] on link at bounding box center [244, 146] width 170 height 42
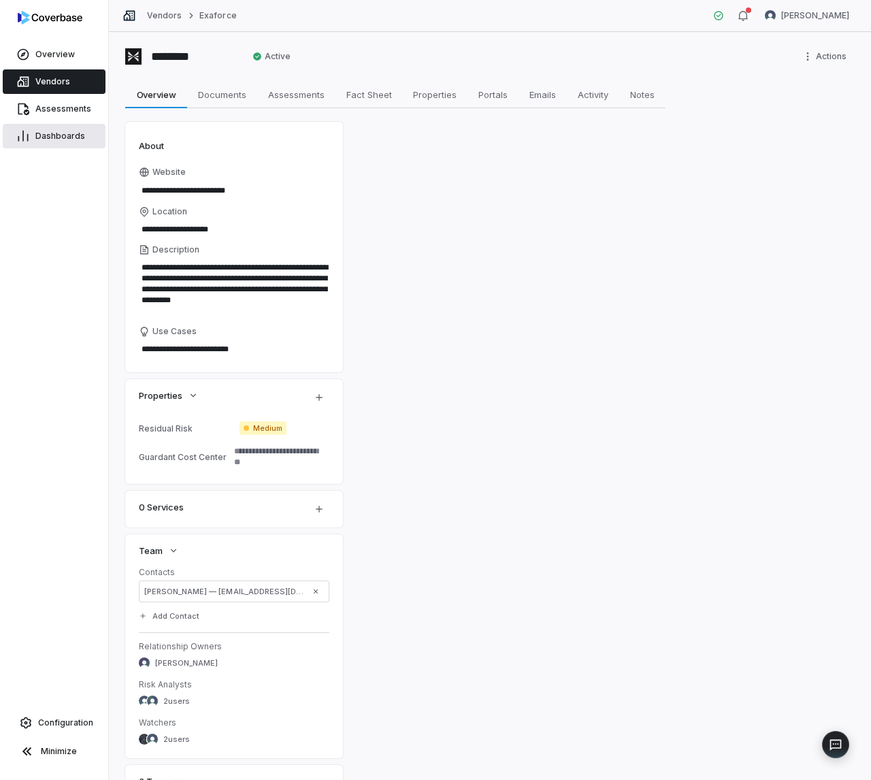
type textarea "*"
